Goal: Task Accomplishment & Management: Complete application form

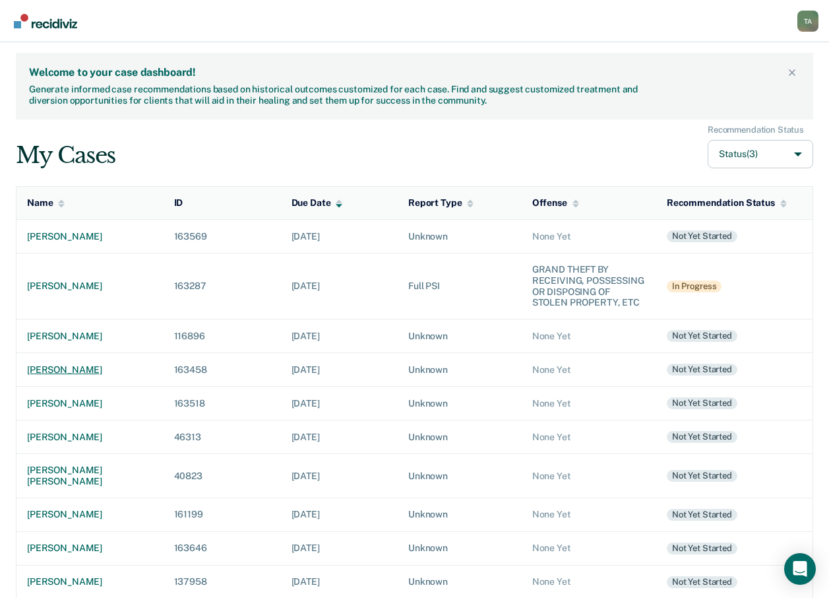
click at [57, 371] on div "[PERSON_NAME]" at bounding box center [90, 369] width 126 height 11
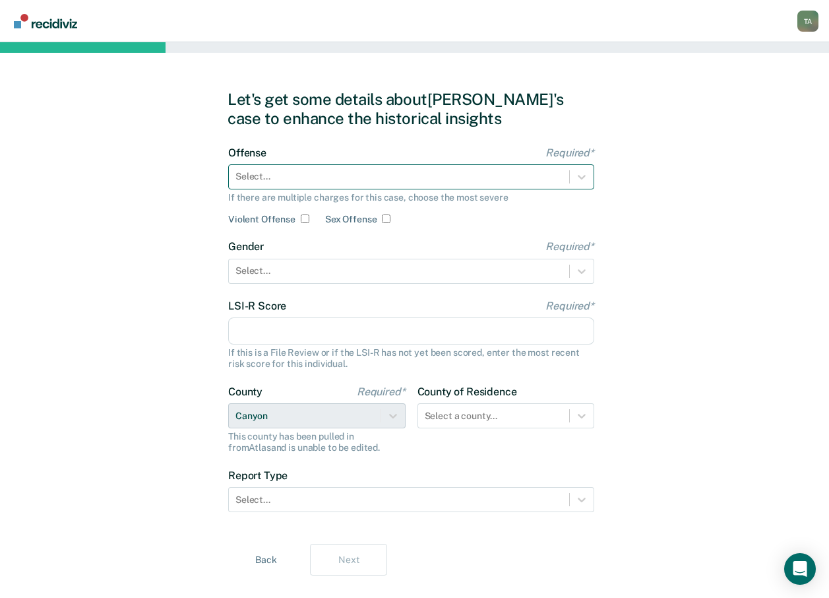
click at [559, 172] on div at bounding box center [399, 177] width 327 height 14
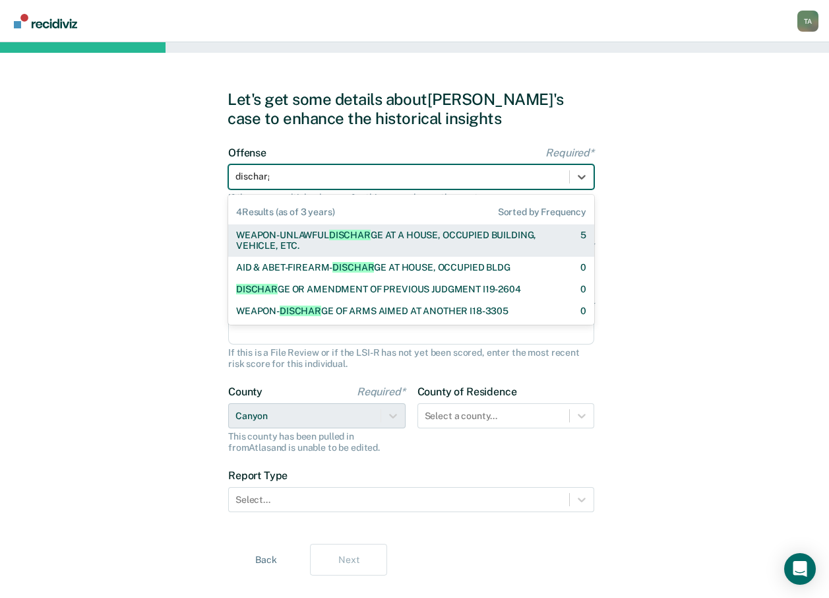
type input "discharge"
click at [428, 237] on div "WEAPON-UNLAWFUL DISCHARGE AT A HOUSE, OCCUPIED BUILDING, VEHICLE, ETC." at bounding box center [396, 241] width 321 height 22
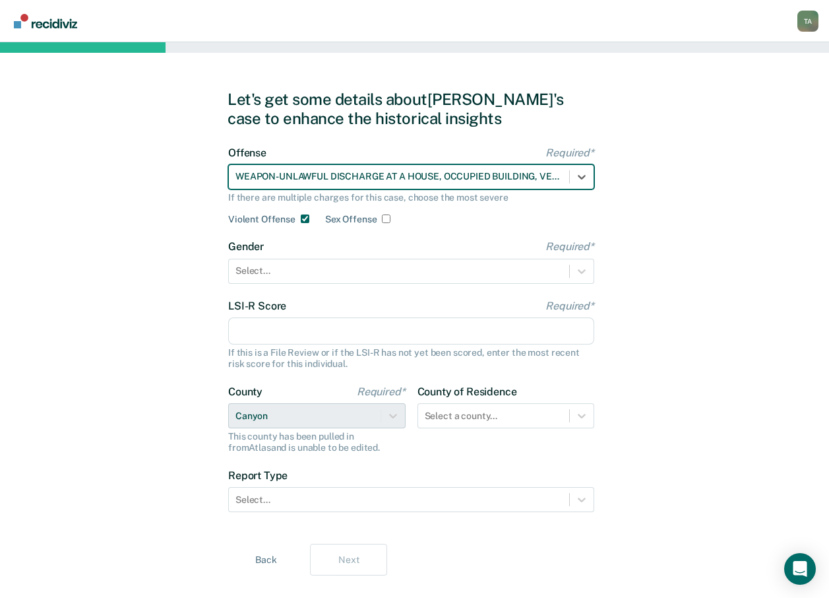
checkbox input "true"
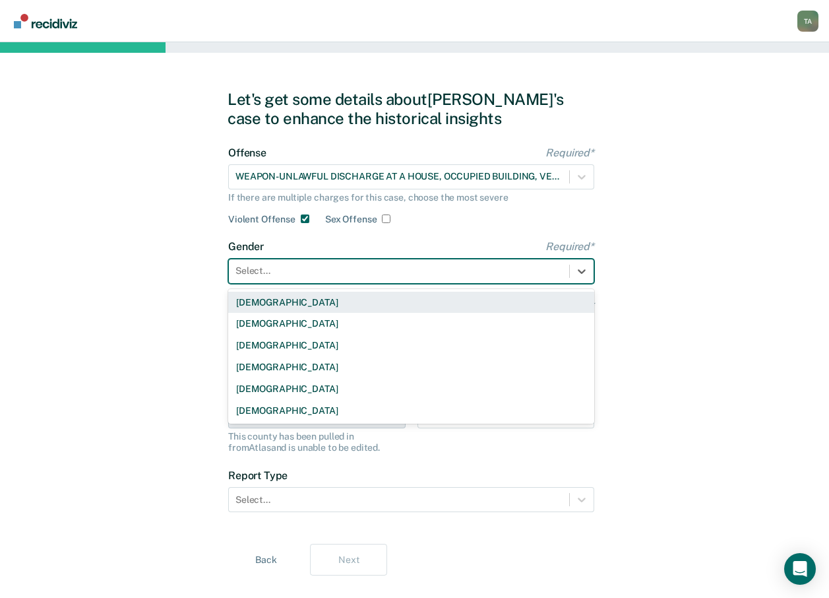
click at [380, 269] on div at bounding box center [399, 271] width 327 height 14
click at [265, 303] on div "[DEMOGRAPHIC_DATA]" at bounding box center [411, 303] width 366 height 22
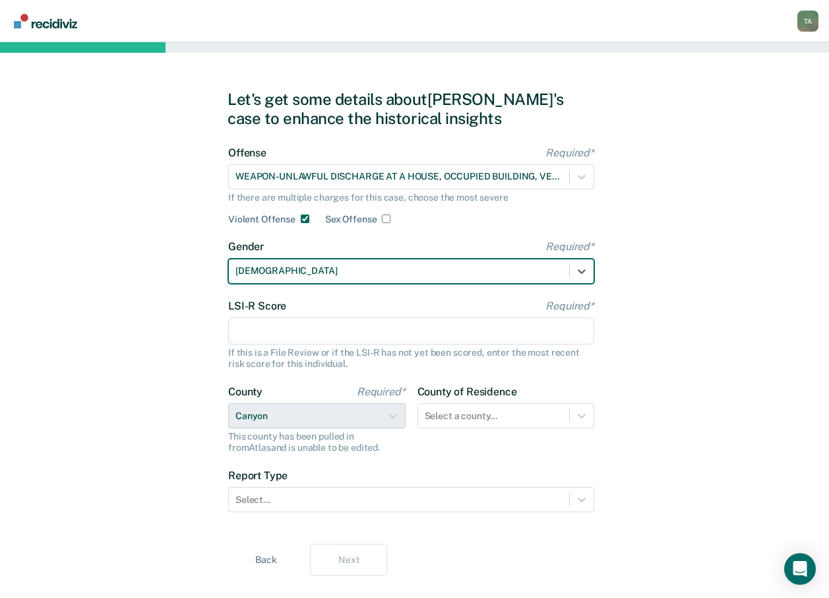
scroll to position [25, 0]
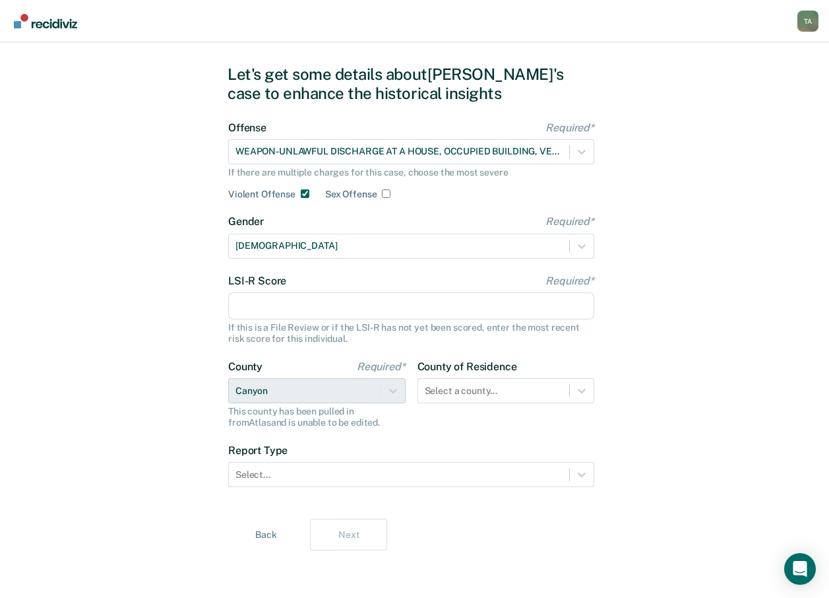
click at [253, 310] on input "LSI-R Score Required*" at bounding box center [411, 306] width 366 height 28
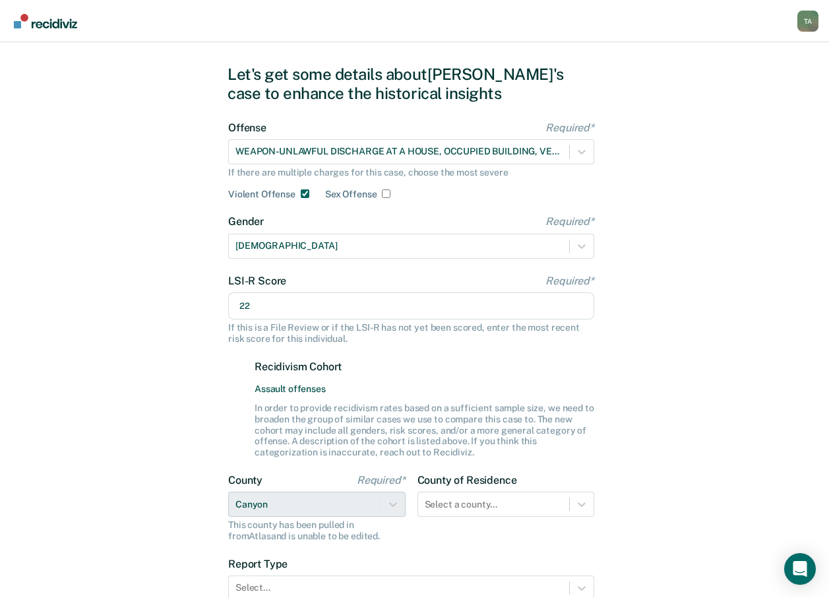
type input "22"
click at [171, 352] on div "Let's get some details about [PERSON_NAME]'s case to enhance the historical ins…" at bounding box center [414, 364] width 829 height 694
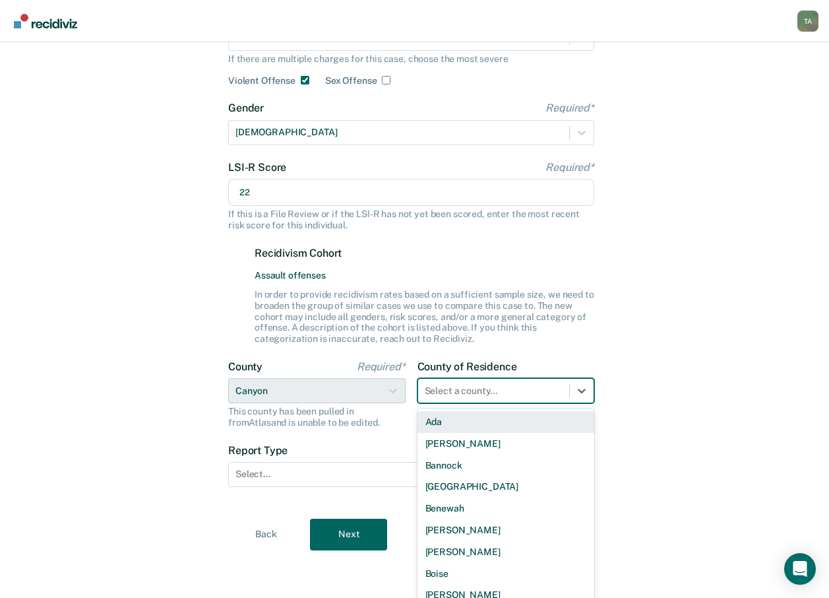
scroll to position [147, 0]
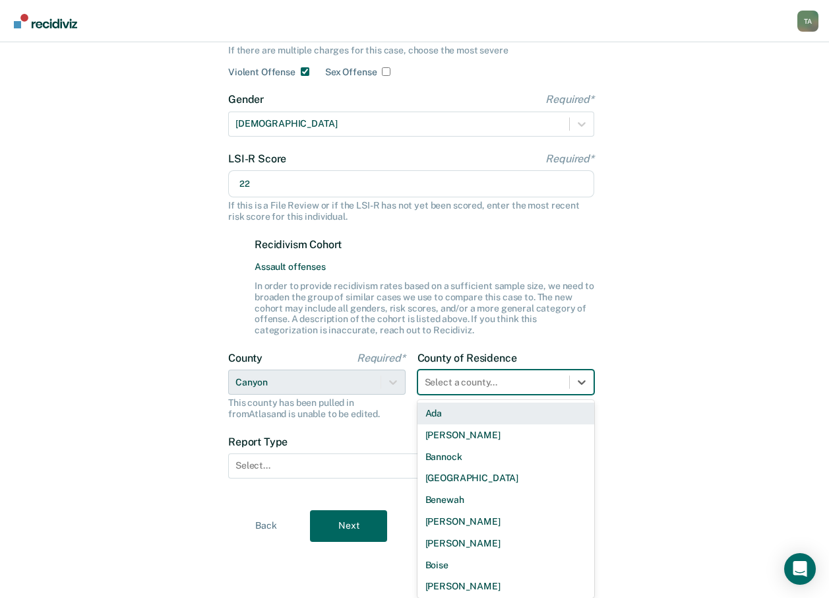
click at [501, 392] on div "Select a county..." at bounding box center [507, 382] width 178 height 25
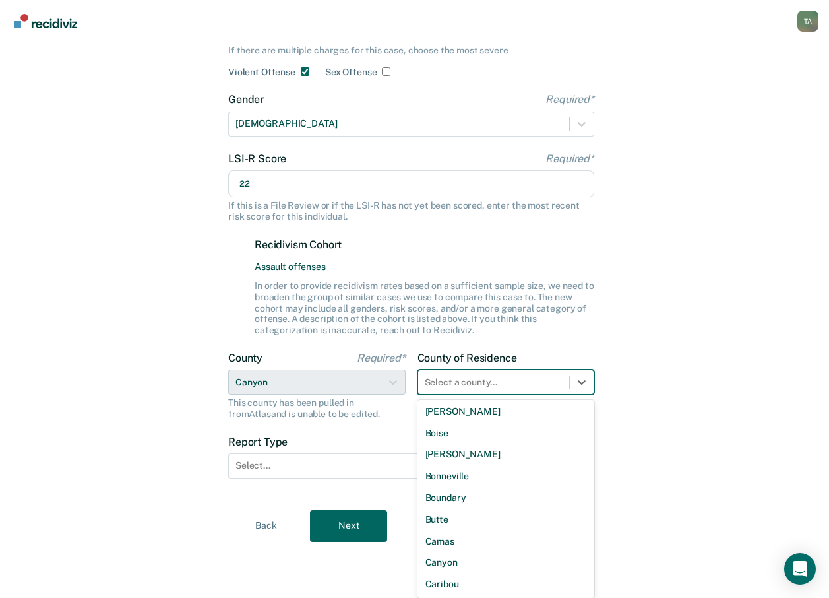
scroll to position [198, 0]
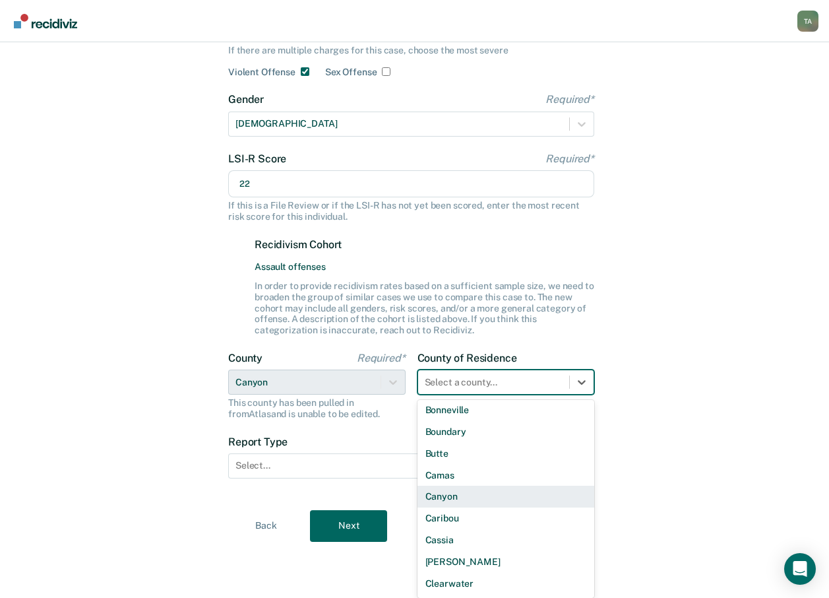
click at [449, 501] on div "Canyon" at bounding box center [507, 497] width 178 height 22
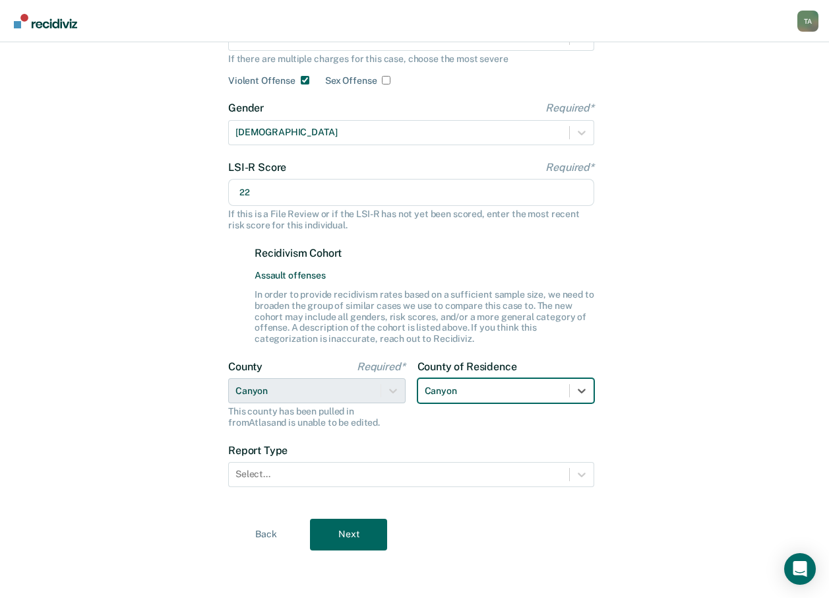
scroll to position [139, 0]
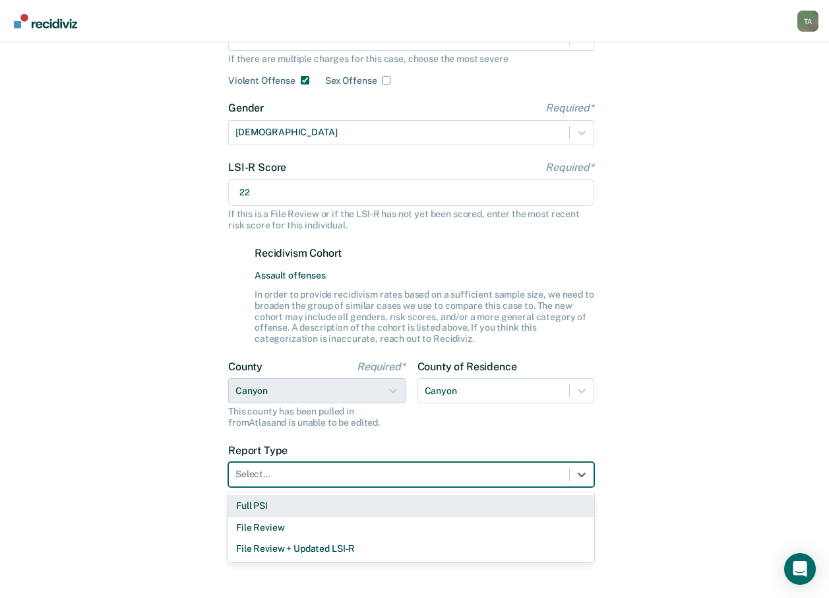
click at [248, 474] on div at bounding box center [399, 474] width 327 height 14
click at [255, 509] on div "Full PSI" at bounding box center [411, 506] width 366 height 22
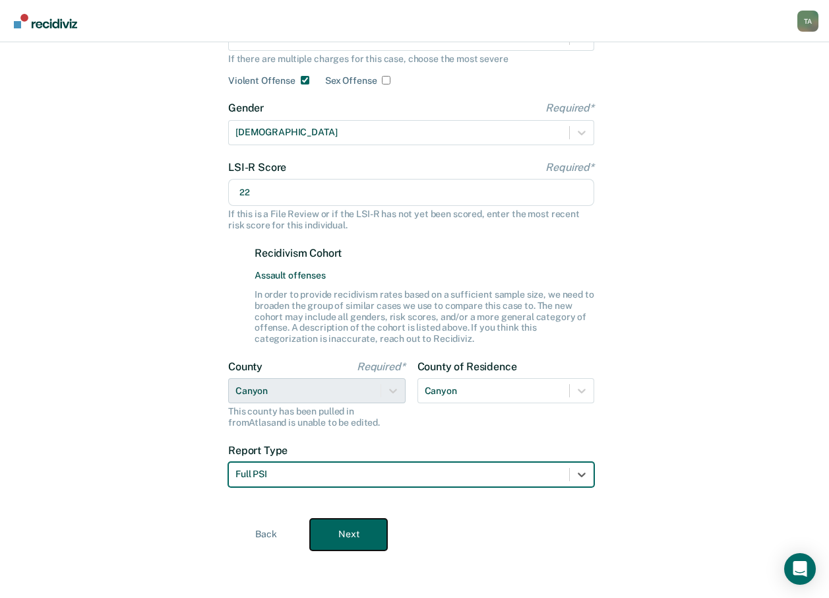
click at [368, 535] on button "Next" at bounding box center [348, 535] width 77 height 32
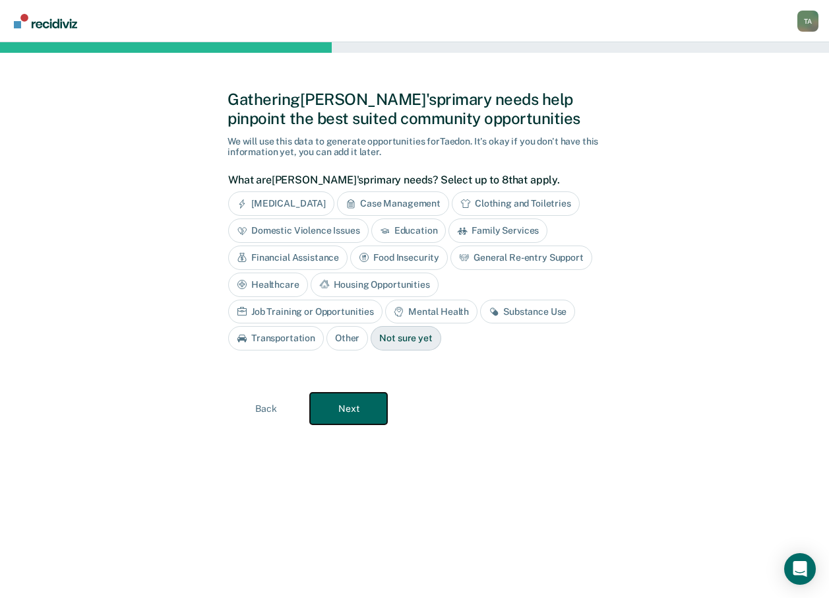
scroll to position [0, 0]
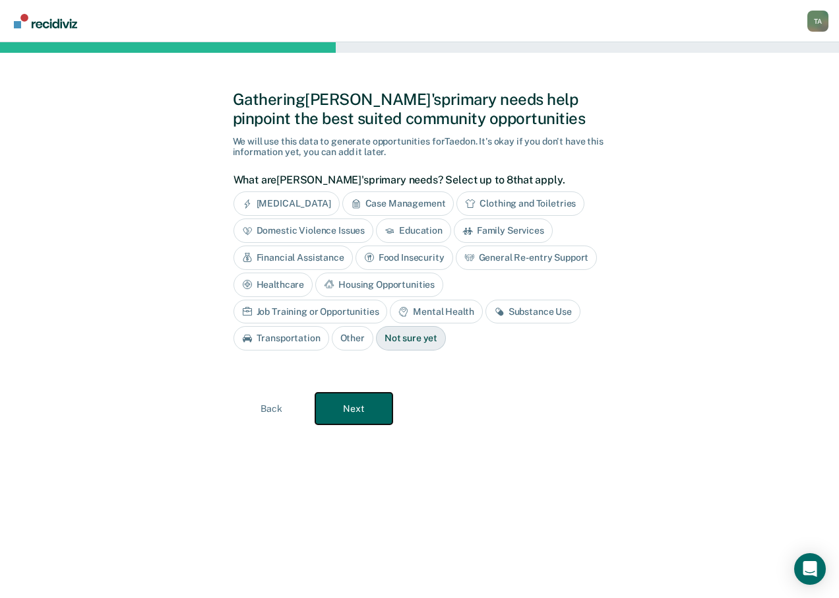
click at [371, 400] on button "Next" at bounding box center [353, 409] width 77 height 32
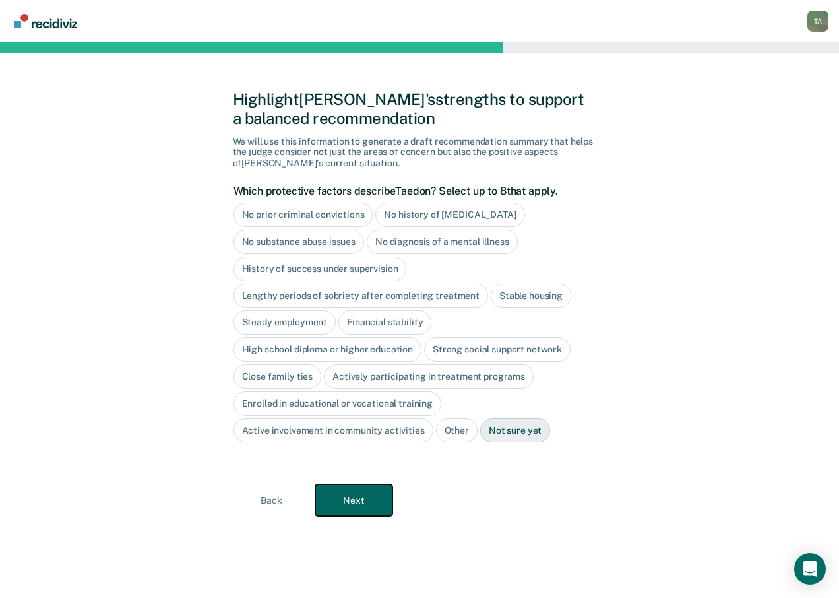
click at [352, 505] on button "Next" at bounding box center [353, 500] width 77 height 32
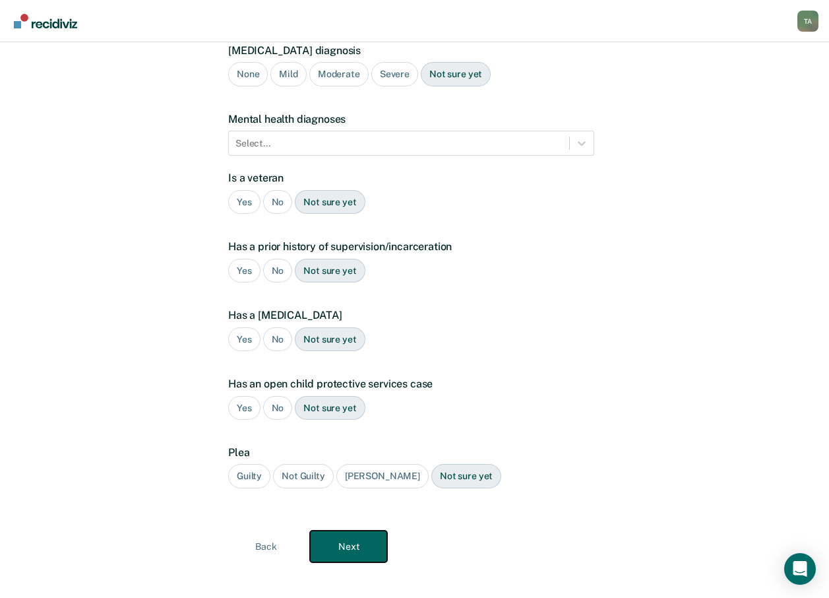
scroll to position [132, 0]
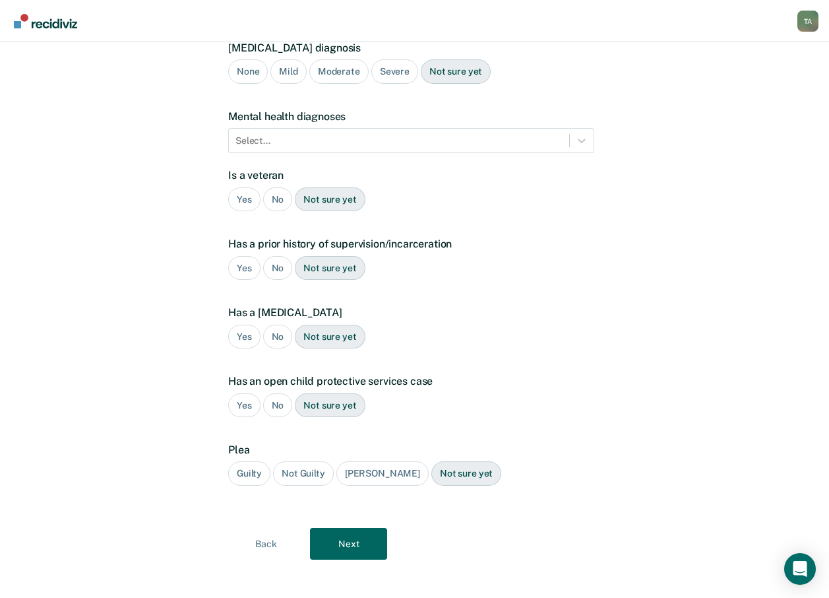
click at [280, 191] on div "No" at bounding box center [278, 199] width 30 height 24
click at [280, 263] on div "No" at bounding box center [278, 268] width 30 height 24
click at [273, 345] on div "No" at bounding box center [278, 337] width 30 height 24
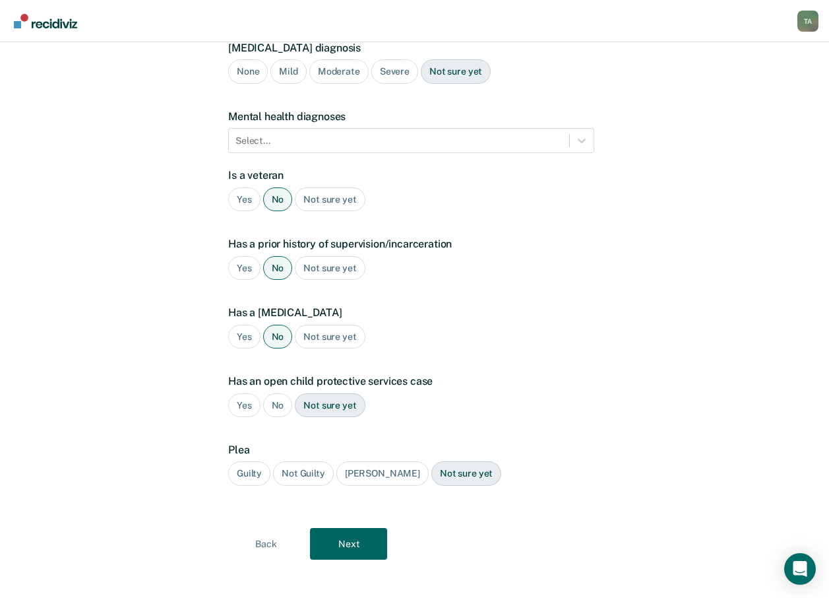
click at [282, 403] on div "No" at bounding box center [278, 405] width 30 height 24
click at [249, 476] on div "Guilty" at bounding box center [249, 473] width 42 height 24
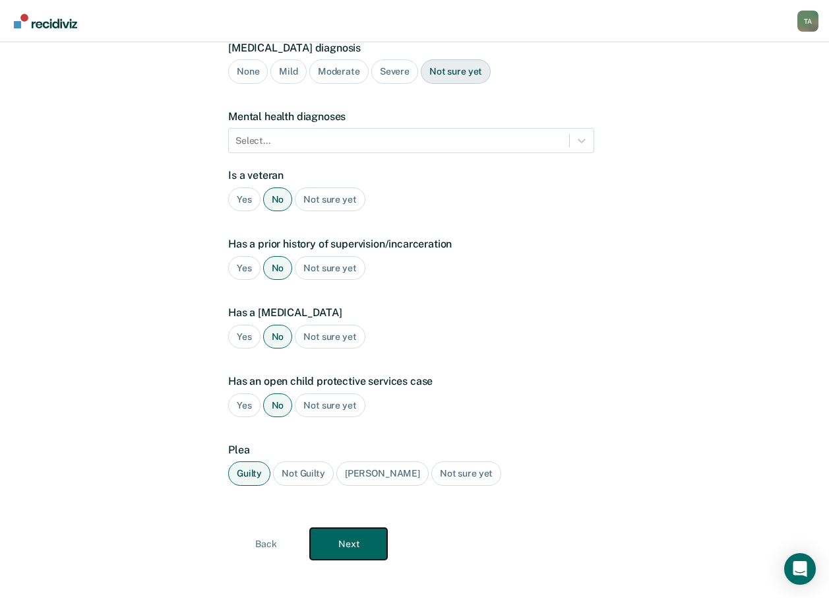
click at [339, 545] on button "Next" at bounding box center [348, 544] width 77 height 32
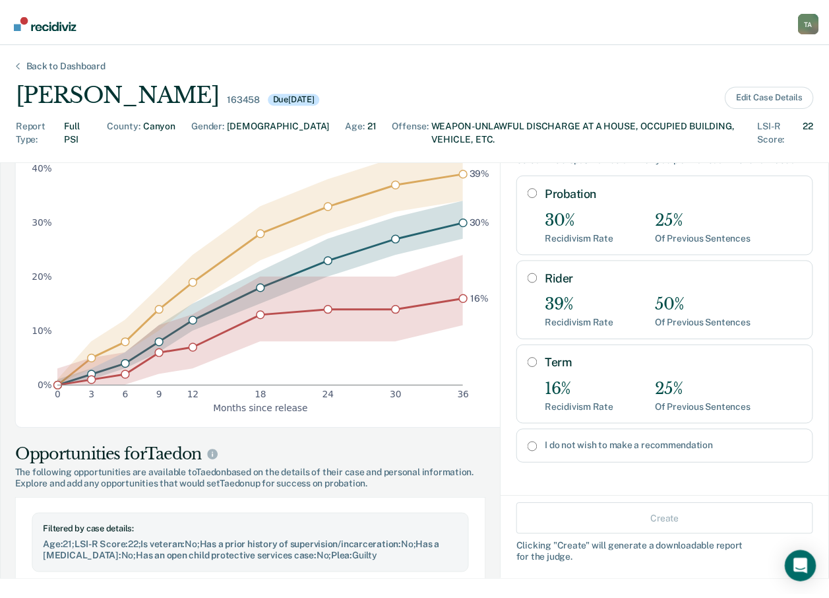
scroll to position [198, 0]
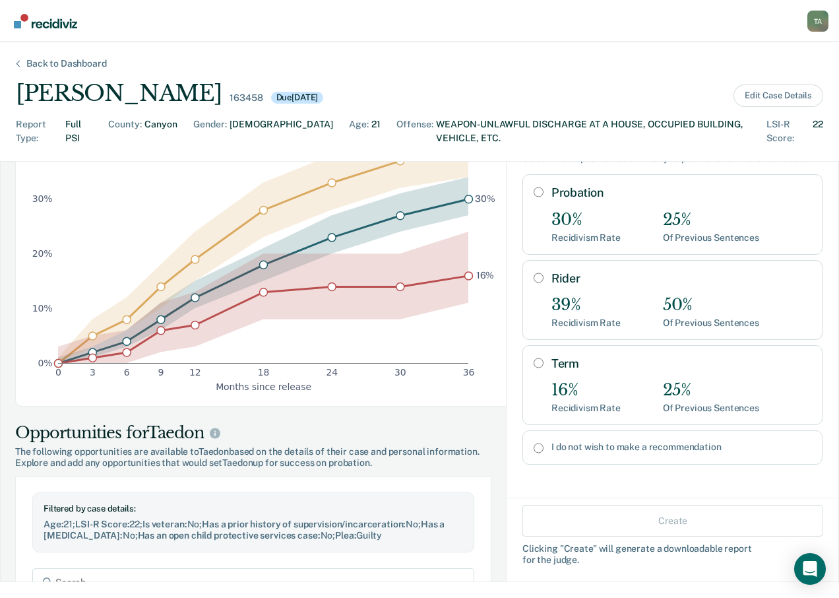
click at [534, 453] on input "I do not wish to make a recommendation" at bounding box center [539, 448] width 10 height 11
radio input "true"
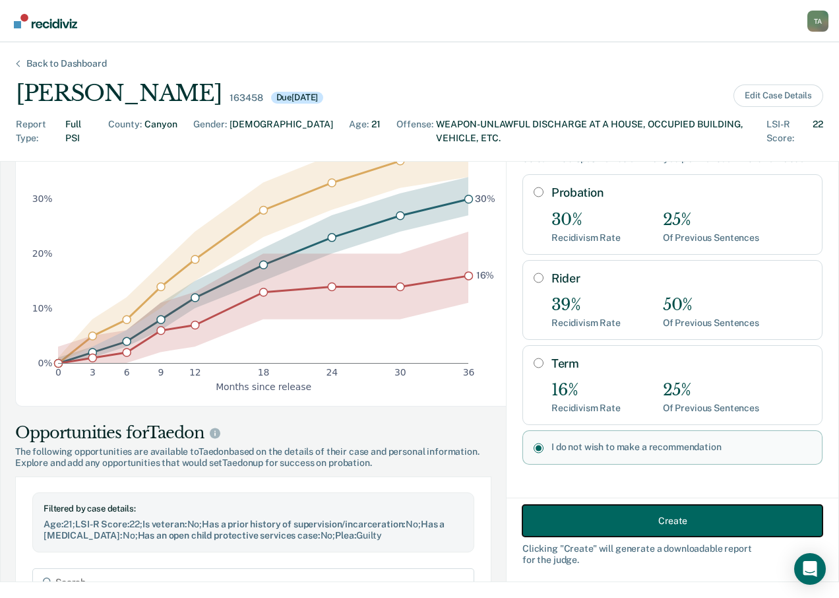
click at [614, 519] on button "Create" at bounding box center [673, 521] width 300 height 32
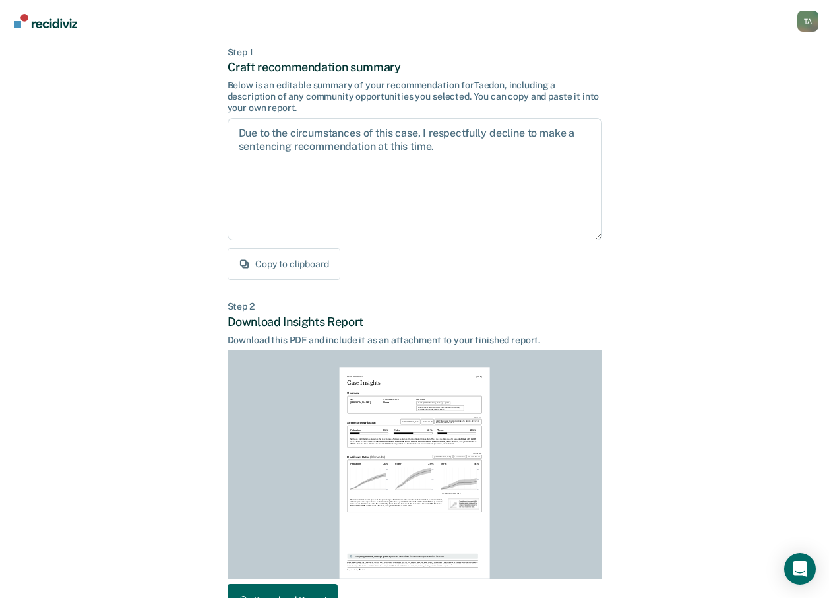
scroll to position [154, 0]
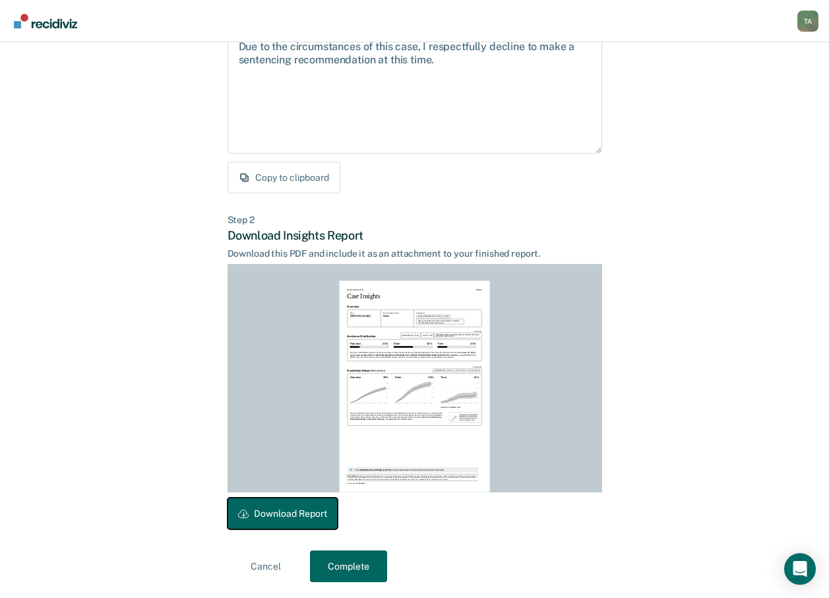
click at [261, 504] on button "Download Report" at bounding box center [283, 514] width 110 height 32
click at [333, 566] on button "Complete" at bounding box center [348, 566] width 77 height 32
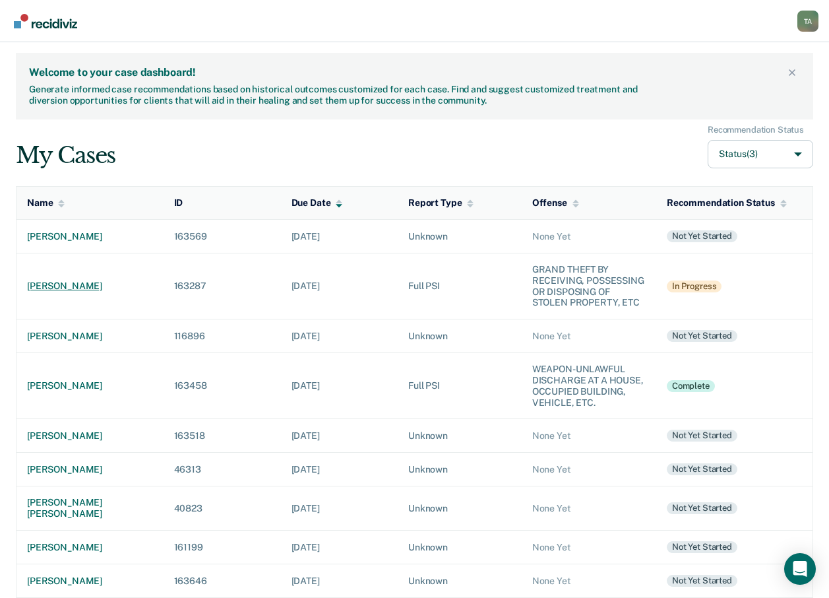
click at [64, 283] on div "[PERSON_NAME]" at bounding box center [90, 285] width 126 height 11
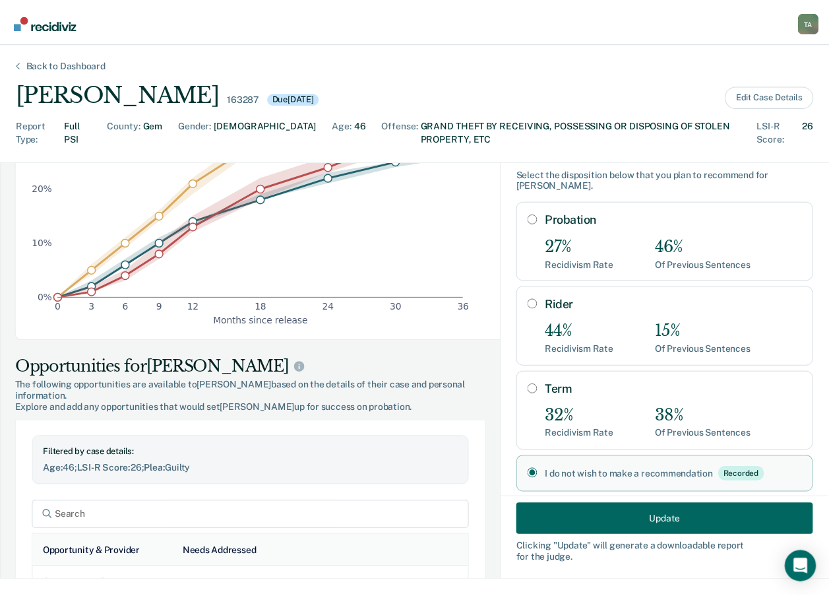
scroll to position [51, 0]
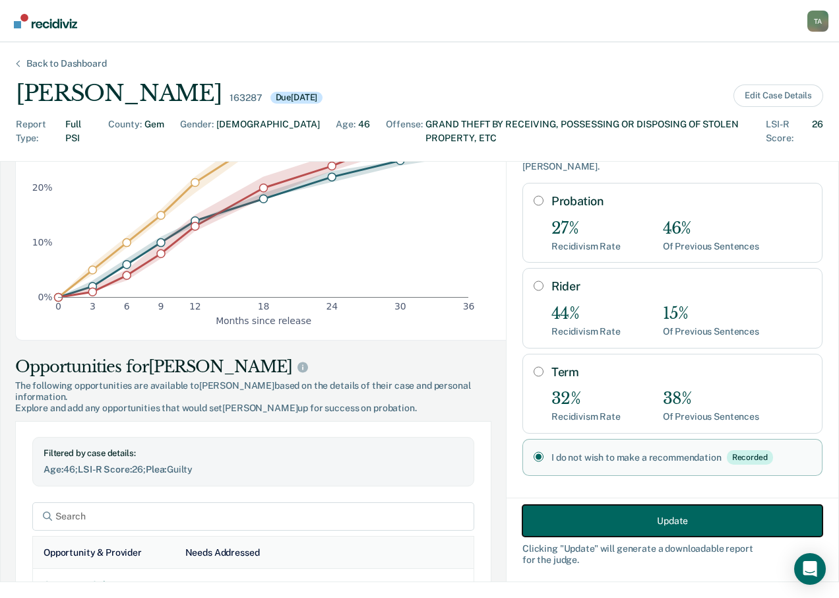
click at [683, 523] on button "Update" at bounding box center [673, 521] width 300 height 32
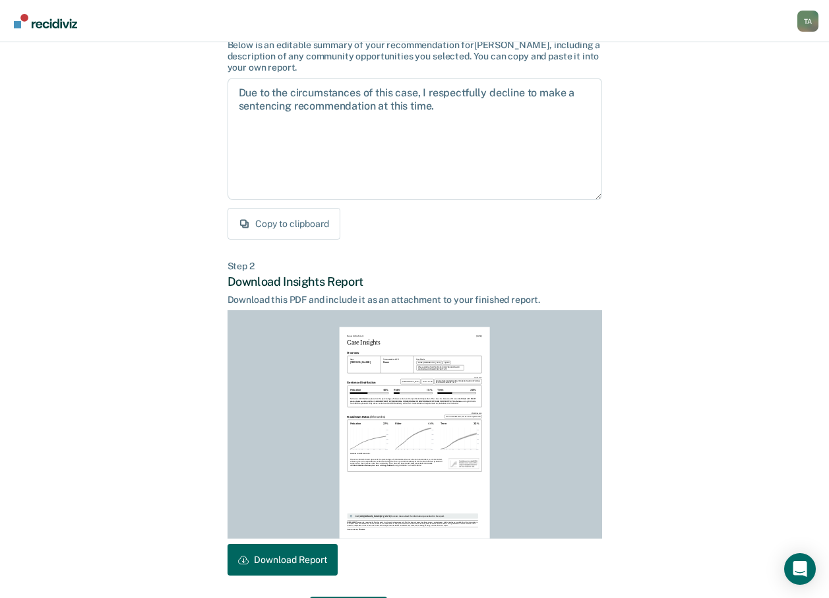
scroll to position [154, 0]
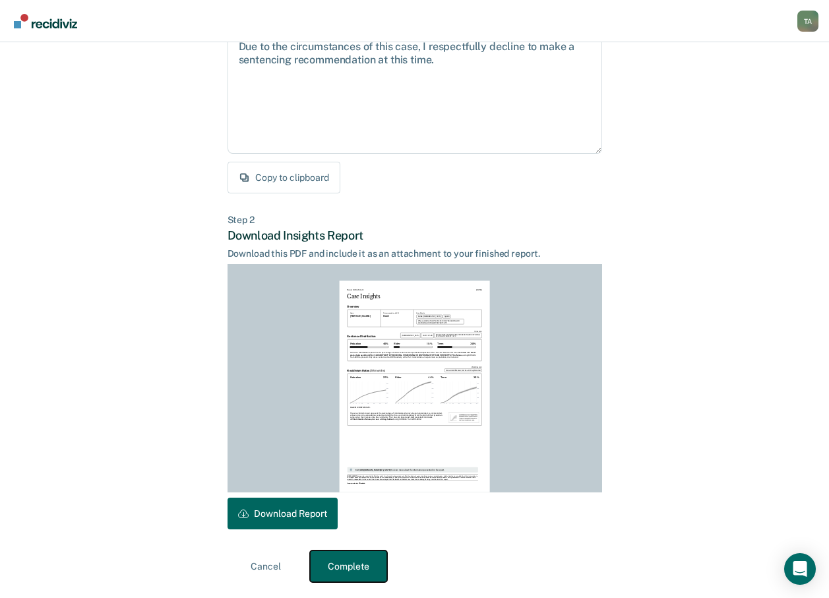
click at [324, 569] on button "Complete" at bounding box center [348, 566] width 77 height 32
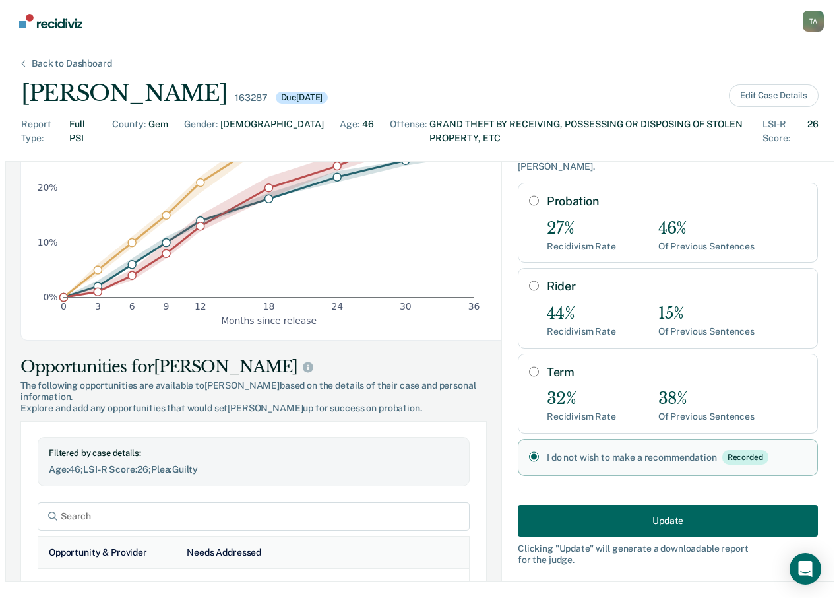
scroll to position [0, 0]
